Goal: Task Accomplishment & Management: Manage account settings

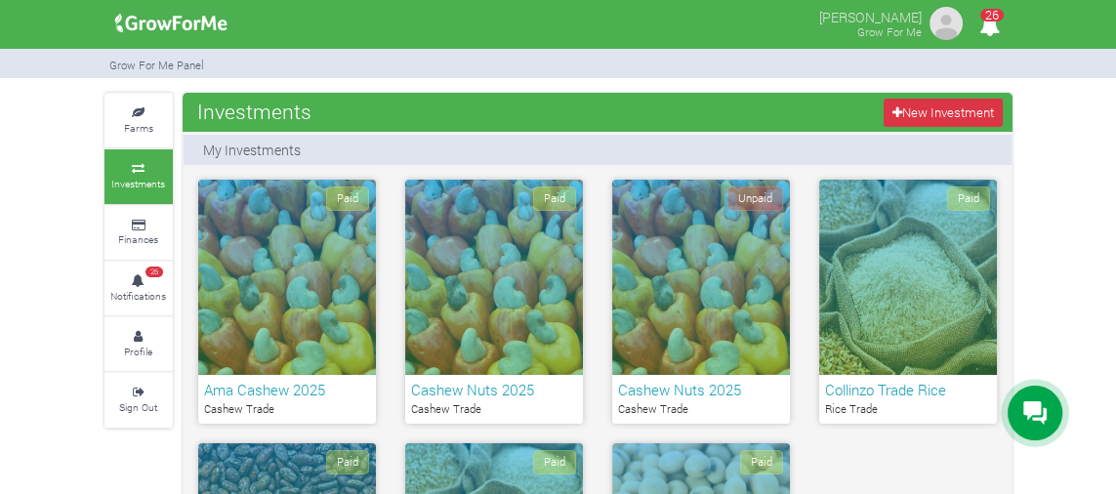
click at [149, 411] on link "Sign Out" at bounding box center [138, 400] width 68 height 54
